Goal: Task Accomplishment & Management: Use online tool/utility

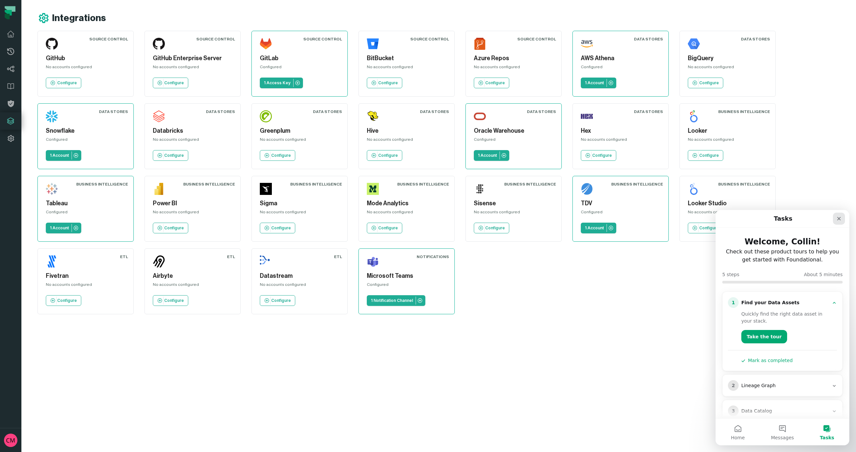
click at [838, 221] on icon "Close" at bounding box center [839, 218] width 5 height 5
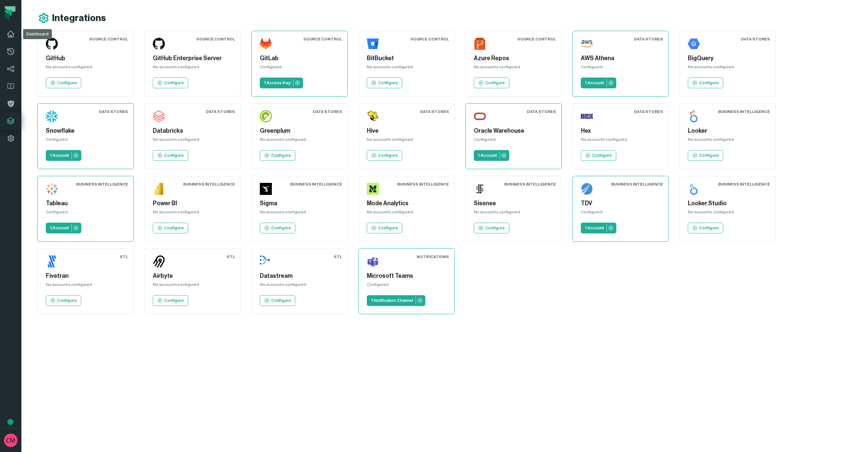
click at [10, 35] on icon at bounding box center [11, 34] width 8 height 8
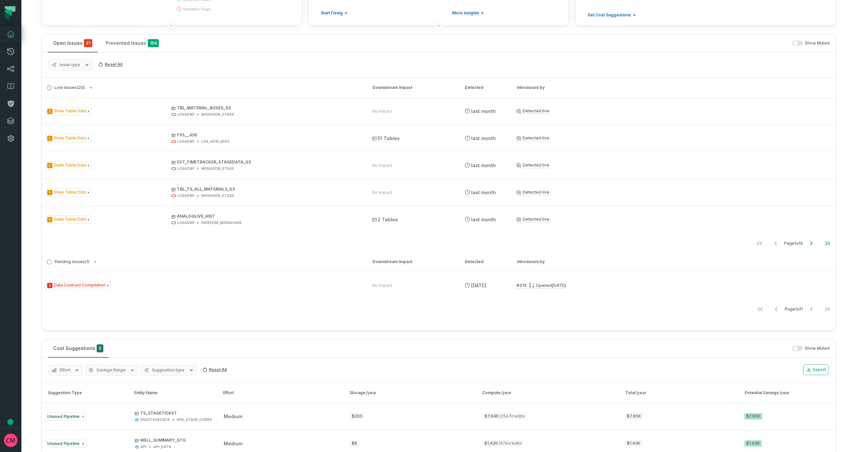
scroll to position [90, 0]
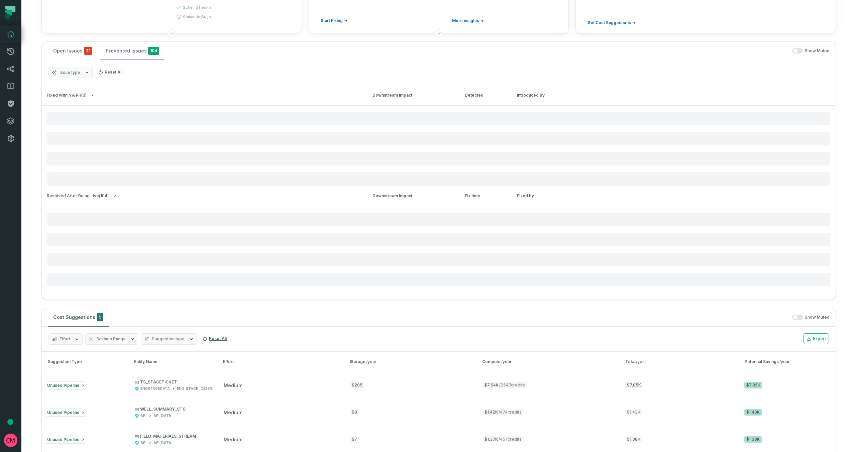
click at [117, 54] on button "Prevented Issues 104" at bounding box center [132, 51] width 64 height 18
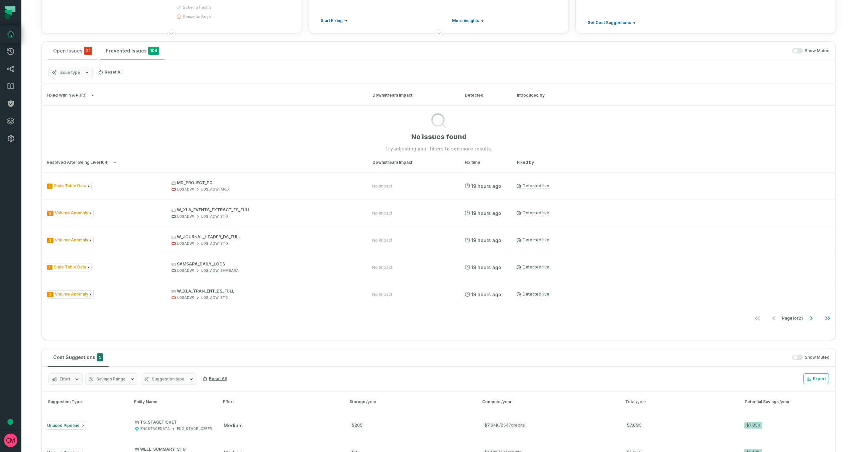
click at [77, 54] on button "Open Issues 21" at bounding box center [73, 51] width 50 height 18
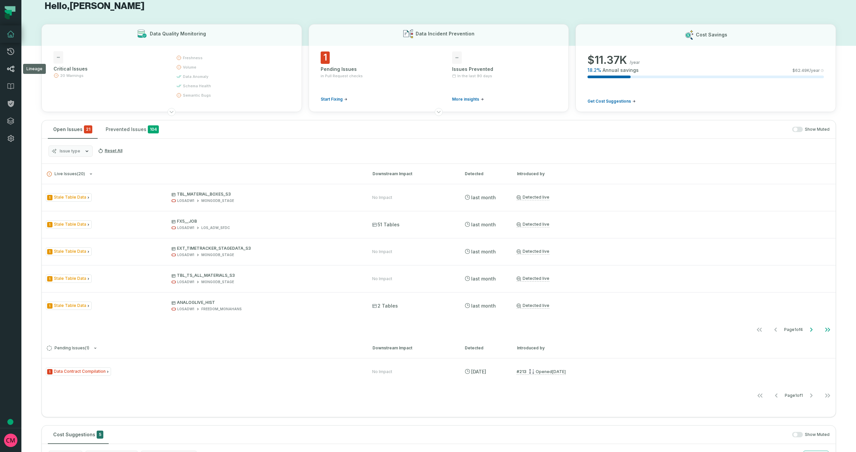
scroll to position [12, 0]
click at [325, 60] on span "1" at bounding box center [325, 58] width 9 height 12
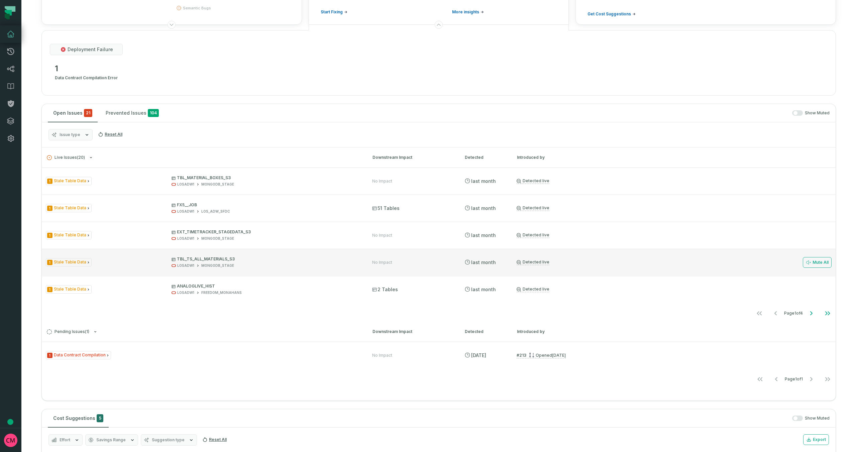
scroll to position [93, 0]
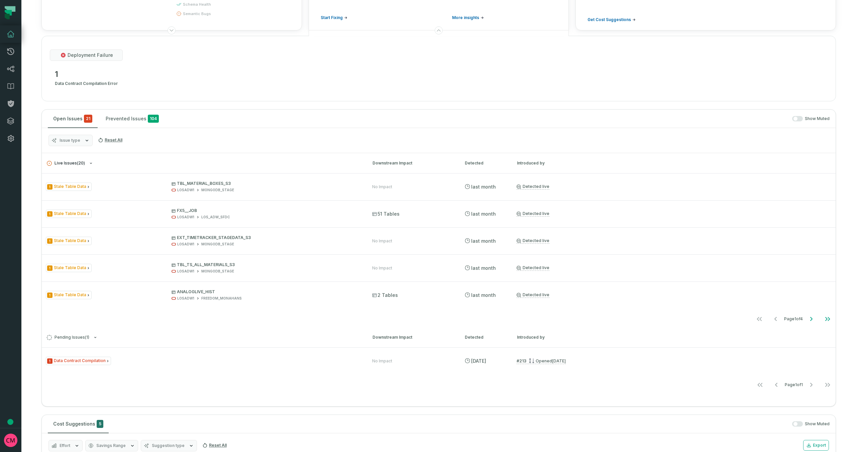
click at [91, 163] on icon "button" at bounding box center [91, 163] width 4 height 4
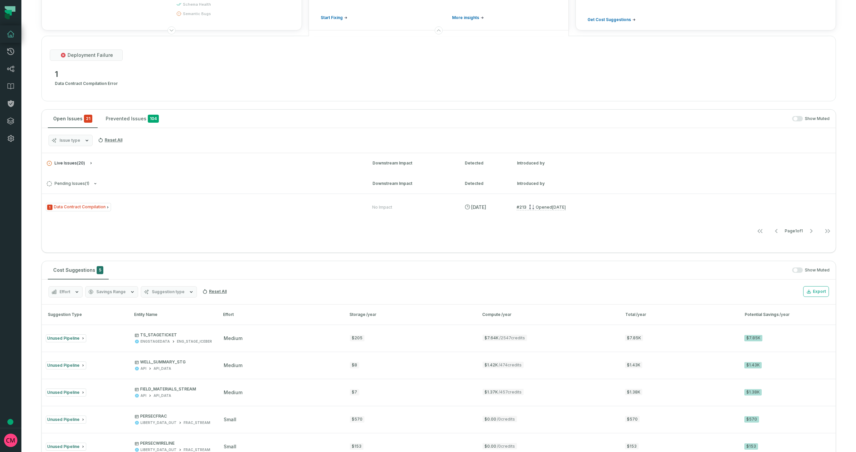
click at [92, 163] on icon "button" at bounding box center [91, 163] width 4 height 4
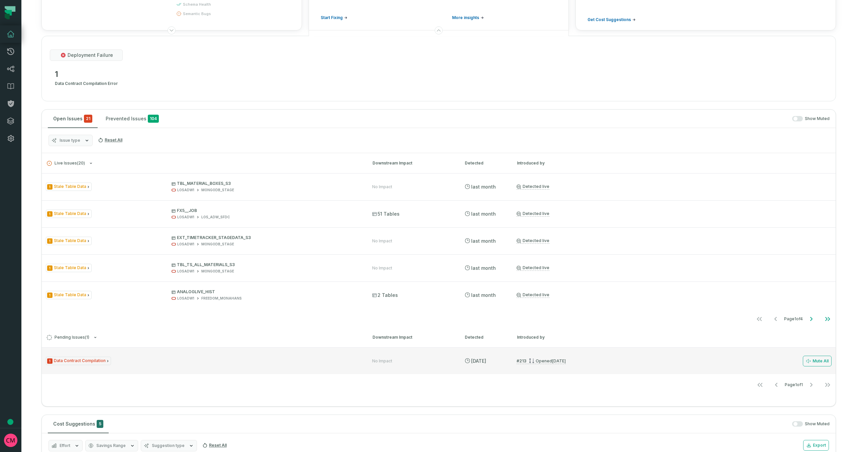
click at [84, 362] on span "1 Data Contract Compilation" at bounding box center [78, 361] width 65 height 8
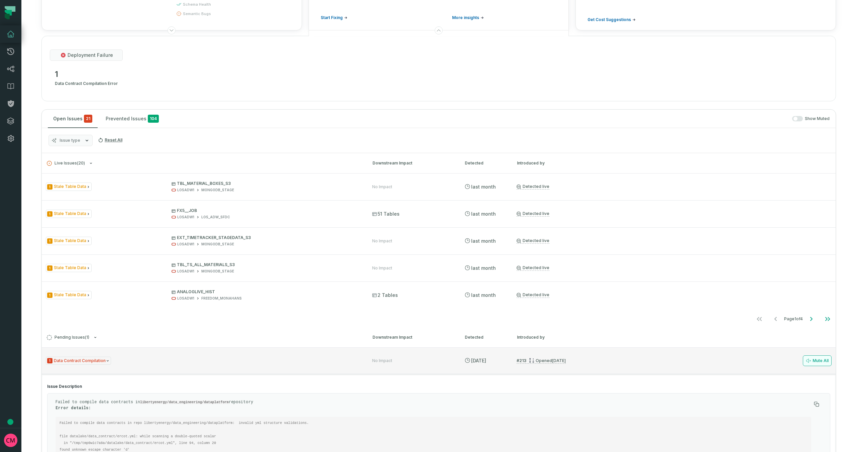
click at [820, 362] on button "Mute All" at bounding box center [817, 361] width 29 height 11
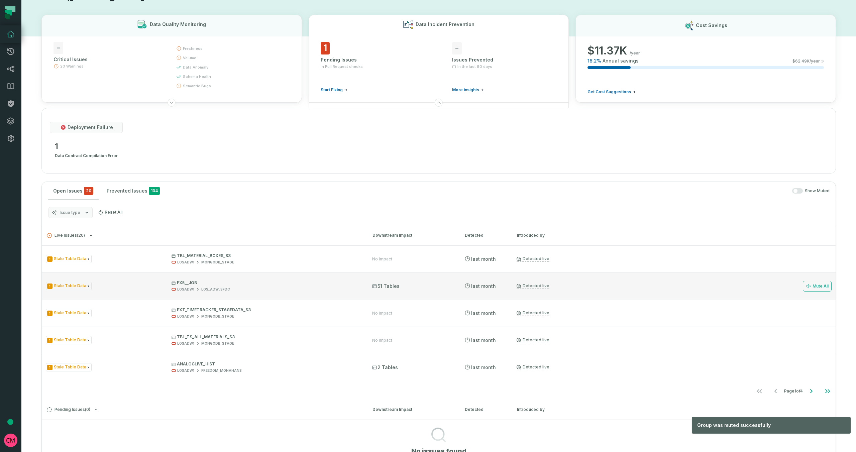
scroll to position [0, 0]
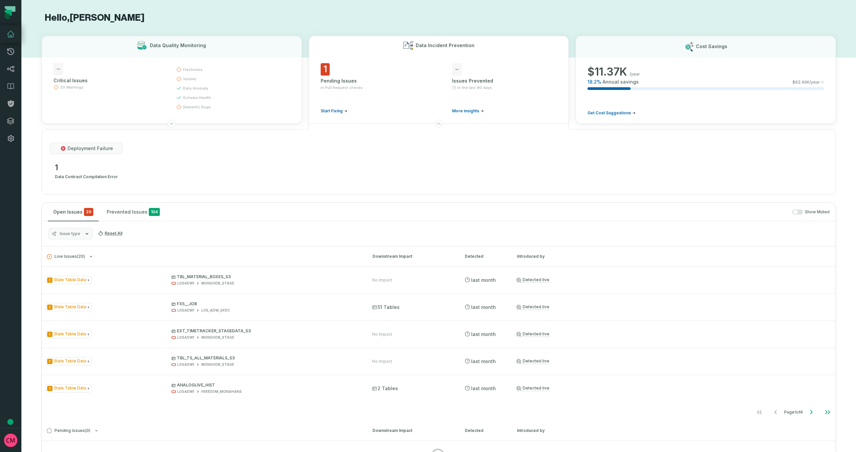
click at [335, 111] on span "Start Fixing" at bounding box center [332, 110] width 22 height 5
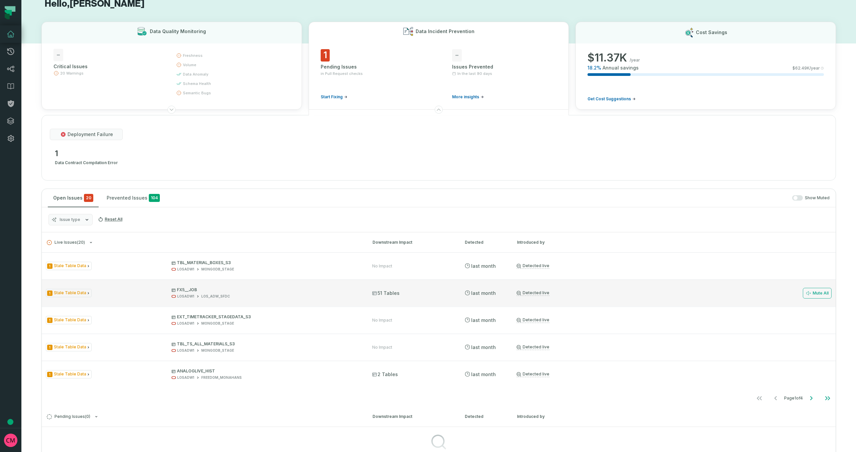
scroll to position [22, 0]
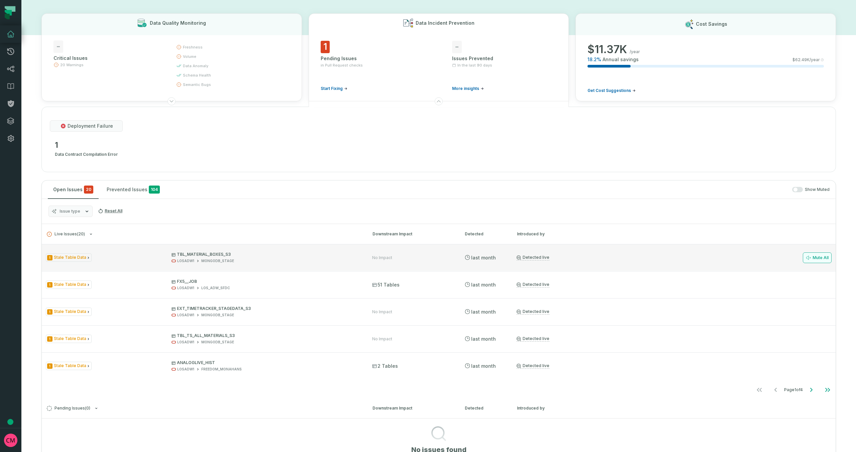
click at [815, 259] on button "Mute All" at bounding box center [817, 258] width 29 height 11
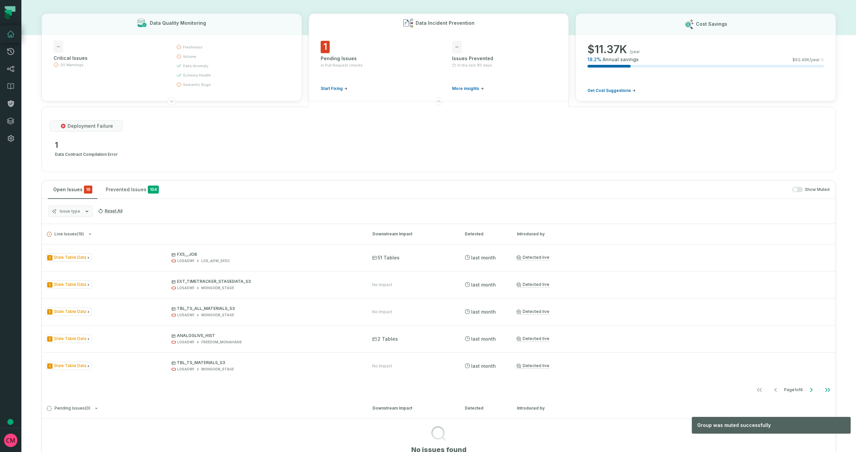
click at [0, 0] on button "Mute All" at bounding box center [0, 0] width 0 height 0
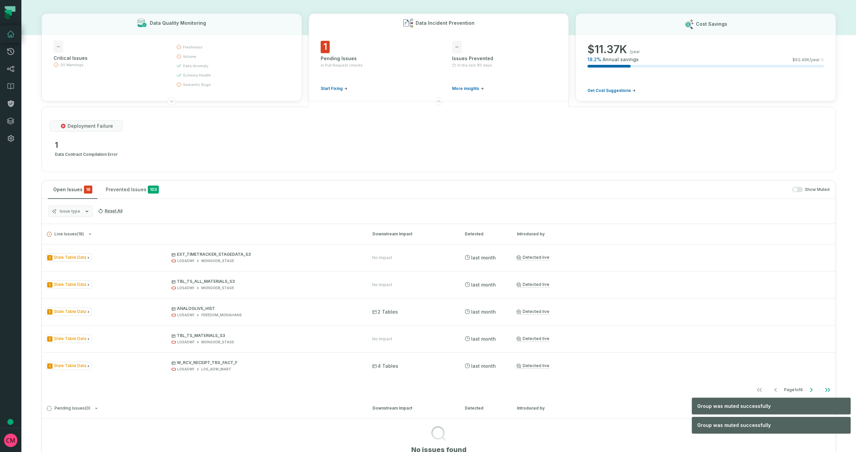
click at [0, 0] on button "Mute All" at bounding box center [0, 0] width 0 height 0
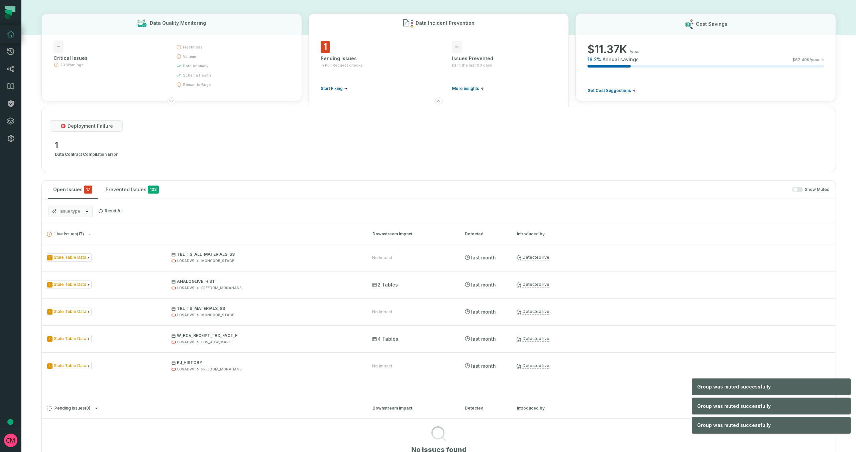
click at [0, 0] on button "Mute All" at bounding box center [0, 0] width 0 height 0
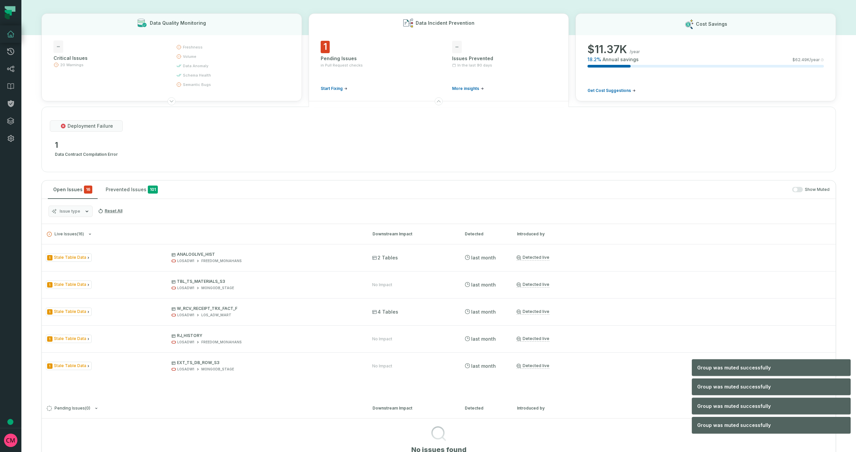
click at [0, 0] on button "Mute All" at bounding box center [0, 0] width 0 height 0
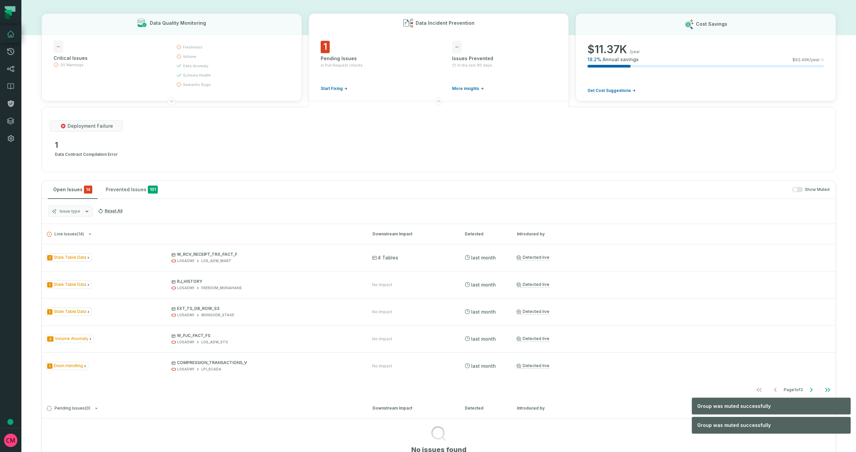
click at [0, 0] on button "Mute All" at bounding box center [0, 0] width 0 height 0
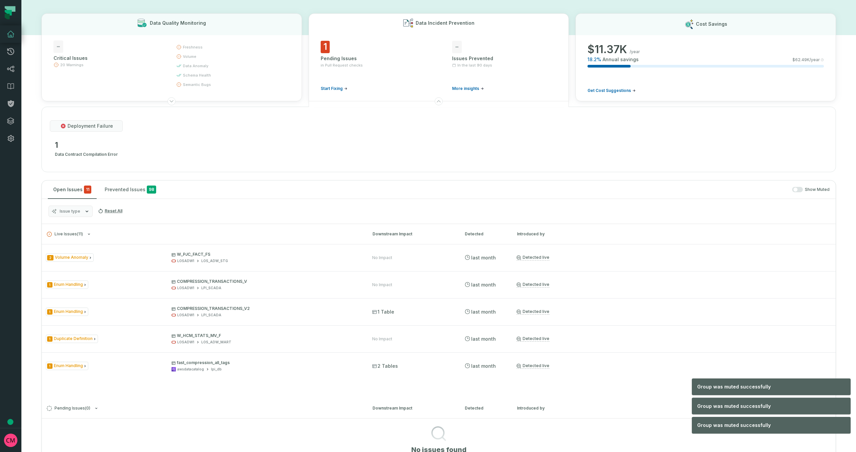
click at [0, 0] on button "Mute All" at bounding box center [0, 0] width 0 height 0
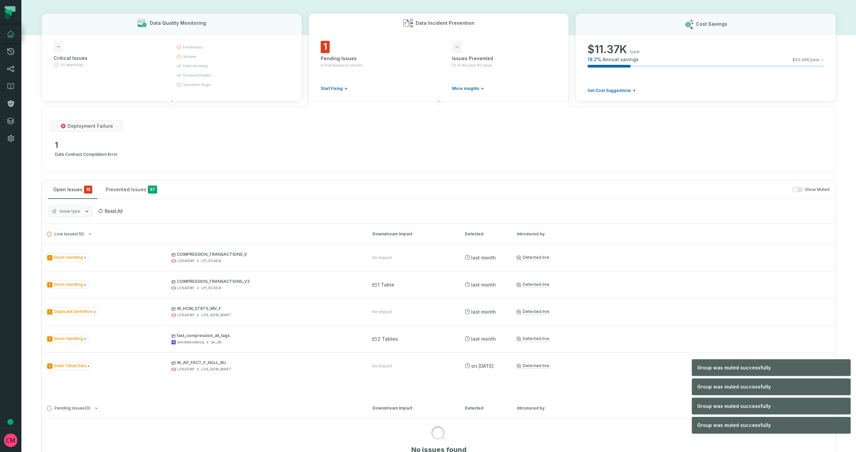
click at [0, 0] on button "Mute All" at bounding box center [0, 0] width 0 height 0
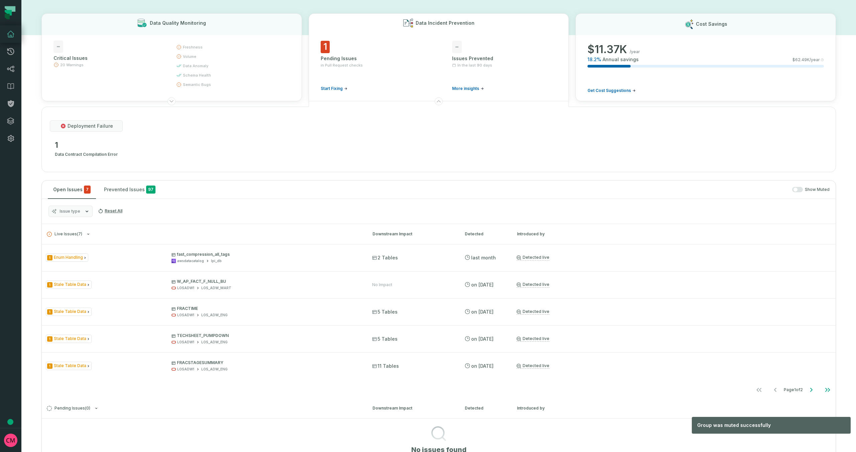
click at [0, 0] on button "Mute All" at bounding box center [0, 0] width 0 height 0
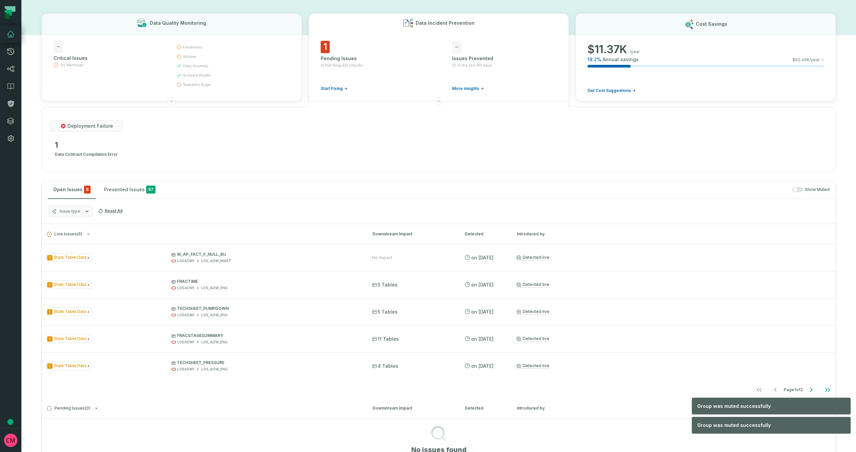
click at [0, 0] on button "Mute All" at bounding box center [0, 0] width 0 height 0
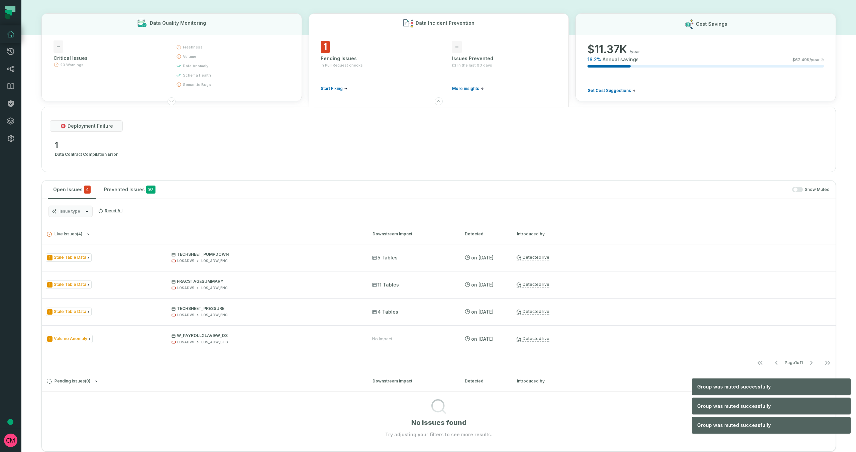
click at [0, 0] on button "Mute All" at bounding box center [0, 0] width 0 height 0
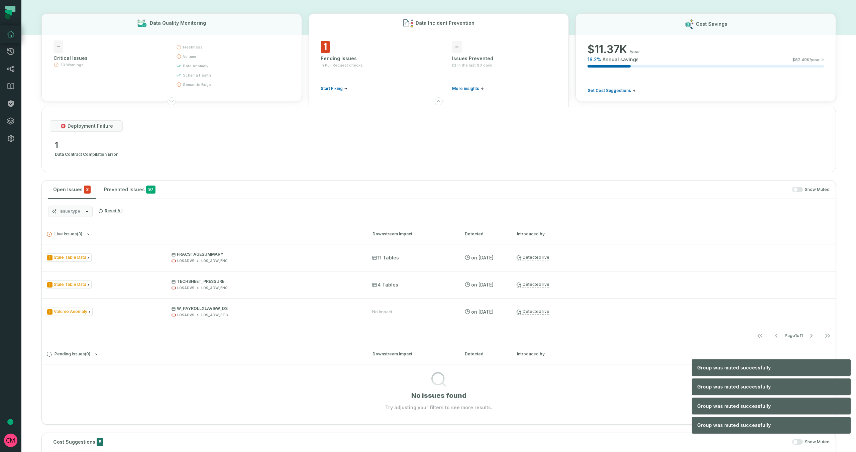
click at [84, 214] on icon "button" at bounding box center [86, 211] width 5 height 5
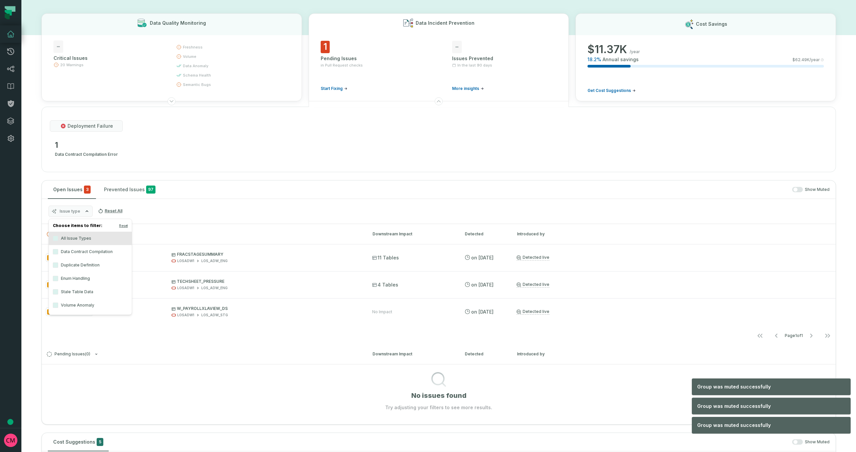
click at [85, 214] on icon "button" at bounding box center [86, 211] width 5 height 5
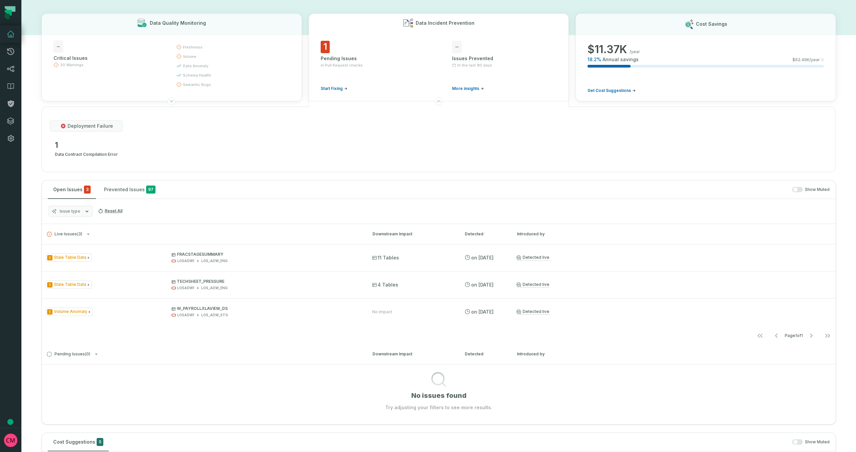
click at [810, 238] on h3 "Live Issues ( 3 ) Downstream Impact Detected Introduced by" at bounding box center [439, 234] width 794 height 20
click at [816, 235] on div "Introduced by" at bounding box center [674, 234] width 314 height 6
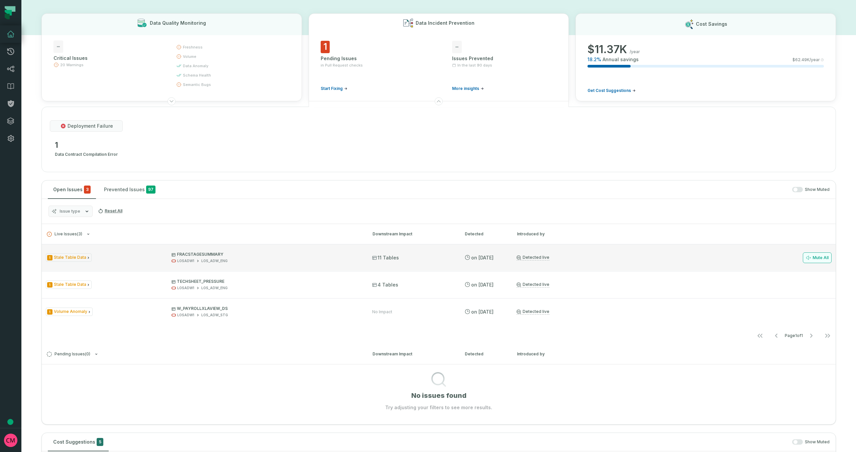
click at [820, 260] on button "Mute All" at bounding box center [817, 258] width 29 height 11
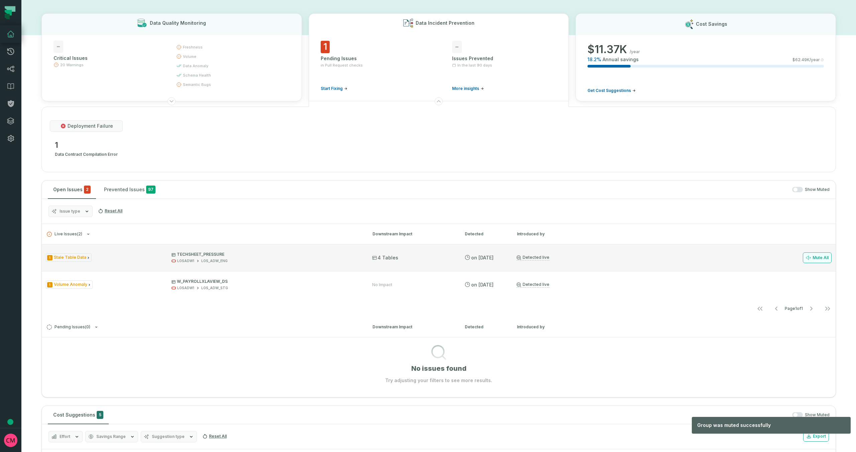
click at [820, 260] on button "Mute All" at bounding box center [817, 258] width 29 height 11
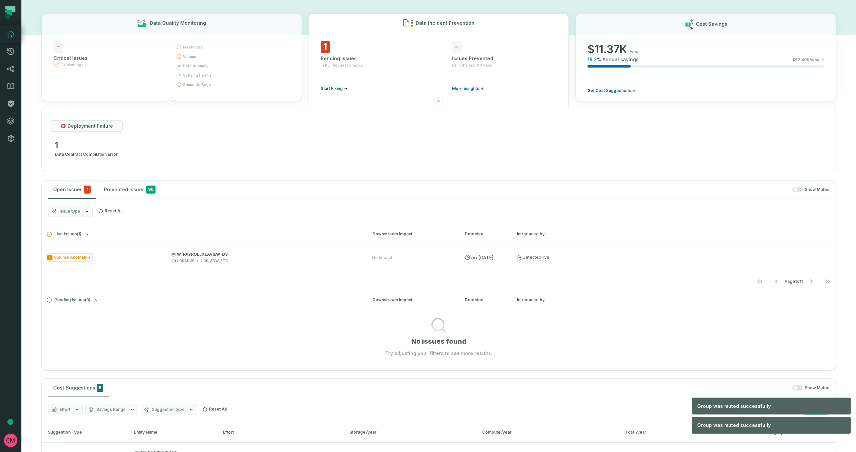
click at [0, 0] on button "Mute All" at bounding box center [0, 0] width 0 height 0
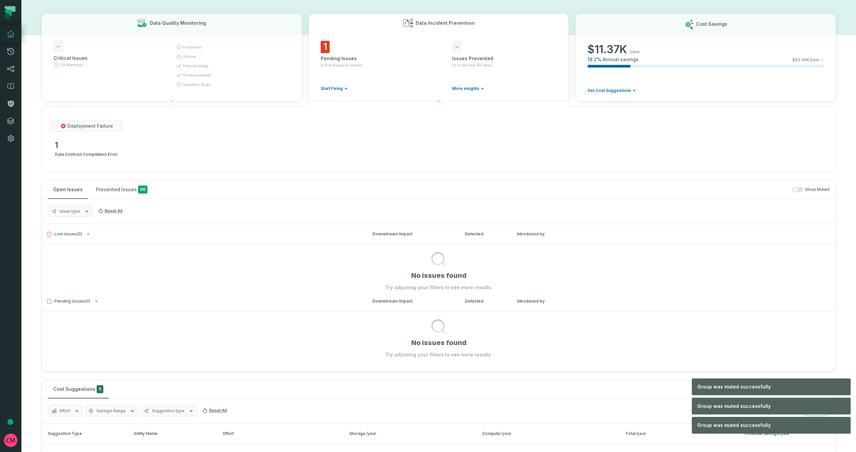
scroll to position [0, 0]
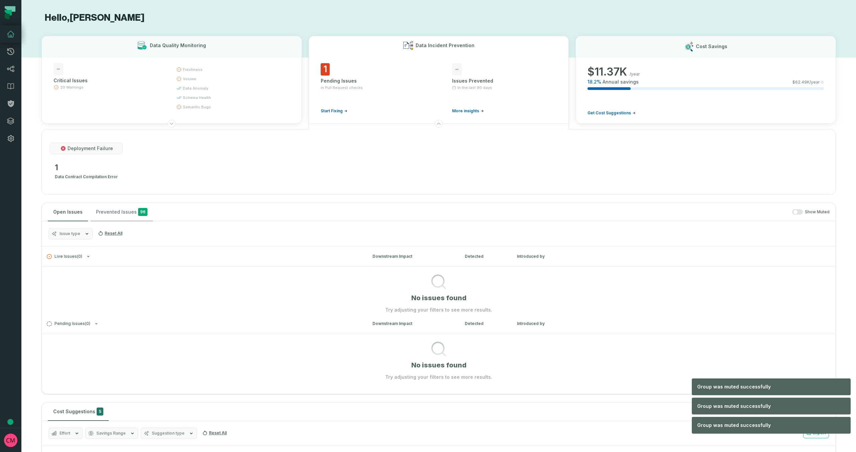
click at [111, 213] on button "Prevented Issues 96" at bounding box center [122, 212] width 62 height 18
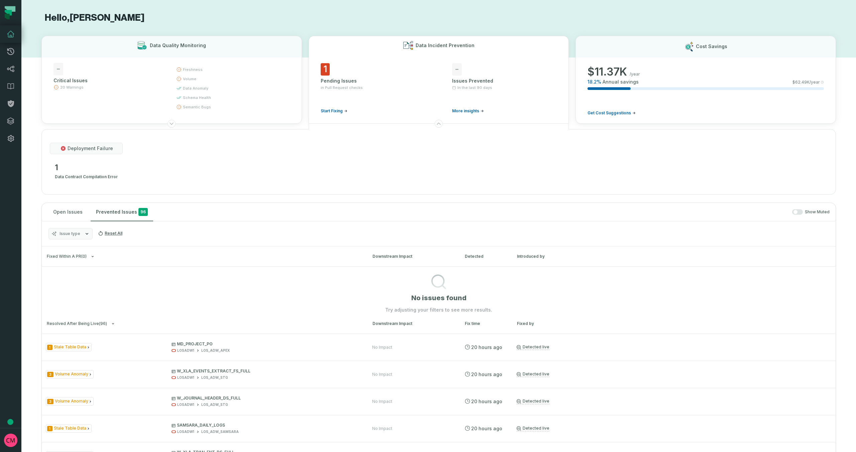
click at [85, 150] on span "deployment failure" at bounding box center [90, 148] width 45 height 7
click at [84, 179] on span "data contract compilation error" at bounding box center [86, 177] width 63 height 8
click at [81, 150] on span "deployment failure" at bounding box center [90, 148] width 45 height 7
click at [437, 125] on icon at bounding box center [438, 123] width 5 height 5
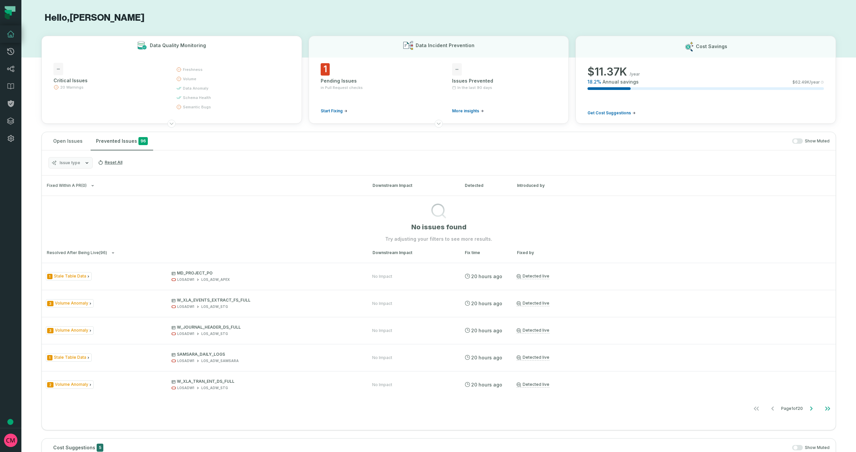
click at [145, 94] on div "- Critical Issues 20 Warnings" at bounding box center [109, 88] width 111 height 51
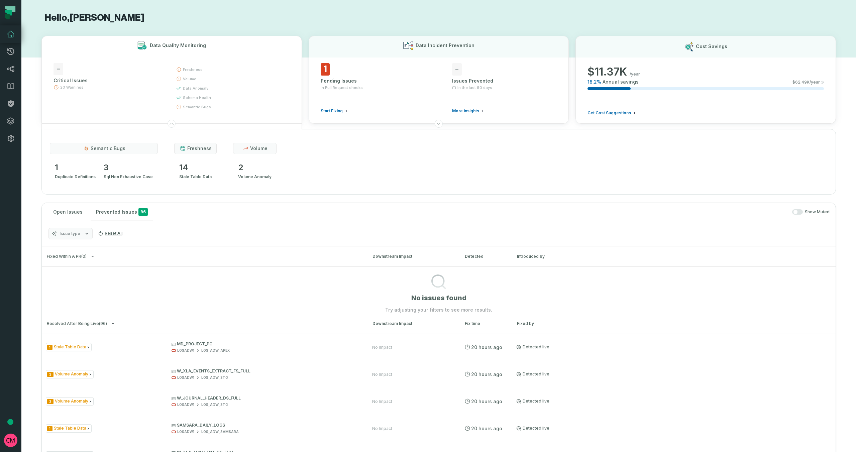
click at [195, 150] on span "freshness" at bounding box center [199, 148] width 24 height 7
click at [256, 146] on span "volume" at bounding box center [258, 148] width 17 height 7
drag, startPoint x: 111, startPoint y: 175, endPoint x: 82, endPoint y: 172, distance: 29.3
click at [104, 174] on span "sql non exhaustive case" at bounding box center [128, 177] width 49 height 8
drag, startPoint x: 71, startPoint y: 169, endPoint x: 46, endPoint y: 167, distance: 25.2
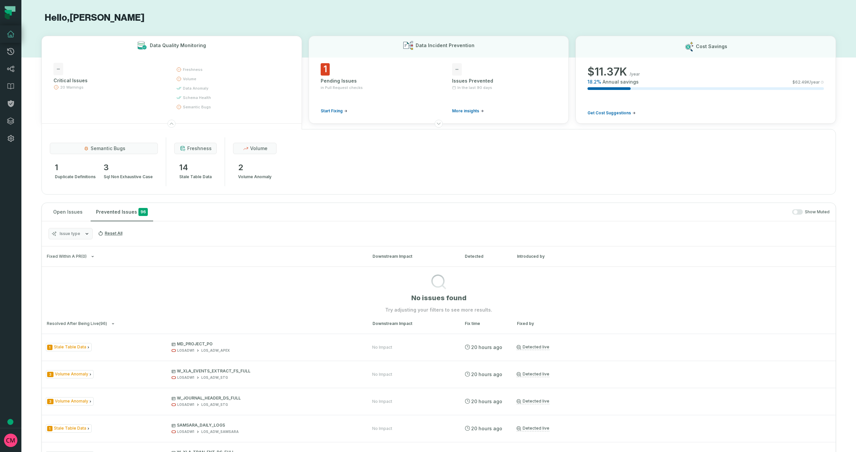
click at [69, 169] on span "1" at bounding box center [75, 167] width 41 height 11
click at [110, 234] on button "Reset All" at bounding box center [110, 233] width 30 height 11
click at [85, 234] on icon "button" at bounding box center [86, 233] width 5 height 5
click at [56, 262] on button "All Issue Types" at bounding box center [55, 260] width 5 height 5
click at [173, 245] on div "Issue type Reset All" at bounding box center [439, 233] width 794 height 25
